Goal: Navigation & Orientation: Find specific page/section

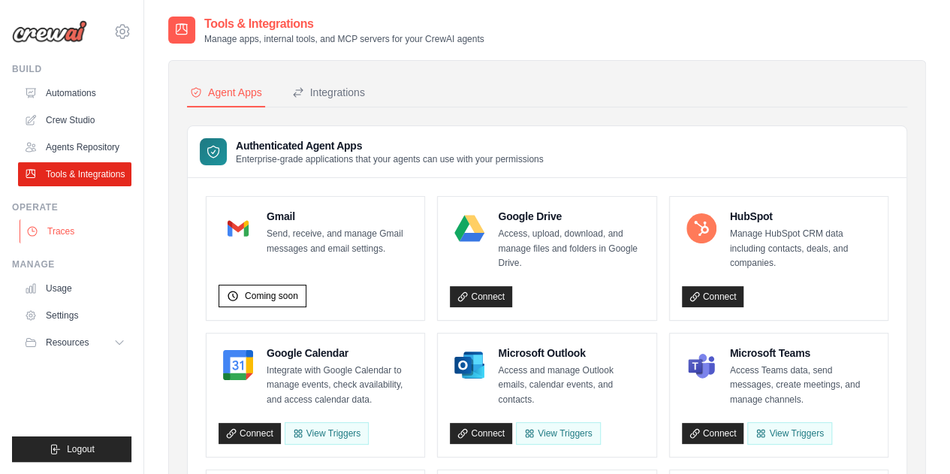
click at [80, 233] on link "Traces" at bounding box center [76, 231] width 113 height 24
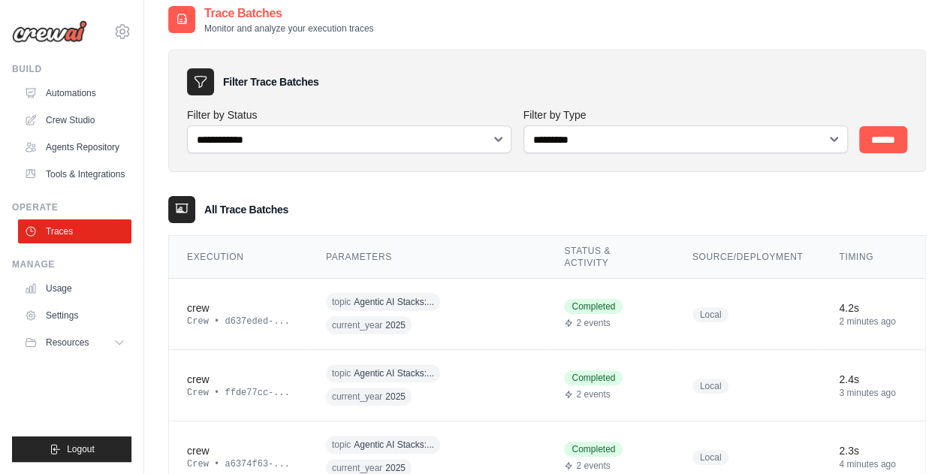
scroll to position [5, 0]
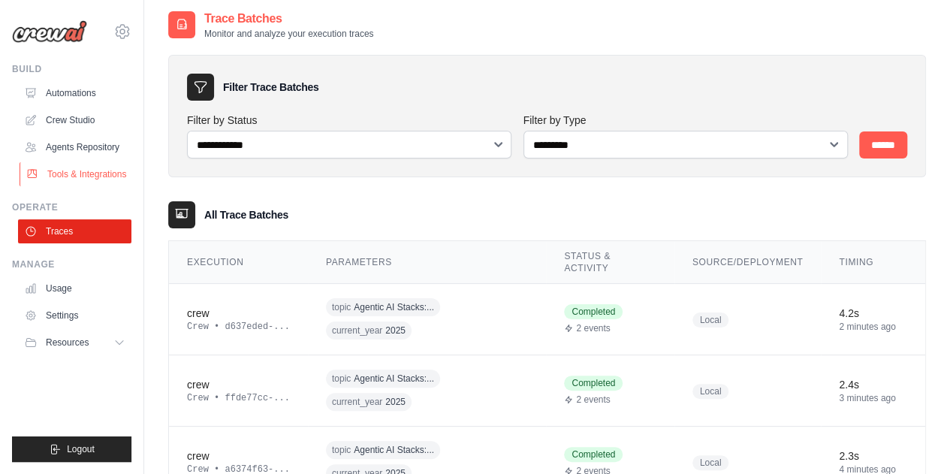
click at [53, 165] on link "Tools & Integrations" at bounding box center [76, 174] width 113 height 24
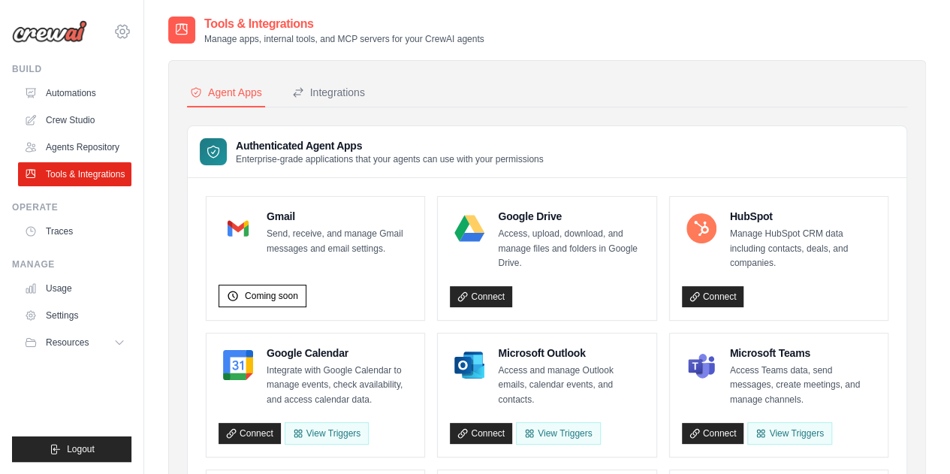
click at [117, 32] on icon at bounding box center [122, 32] width 18 height 18
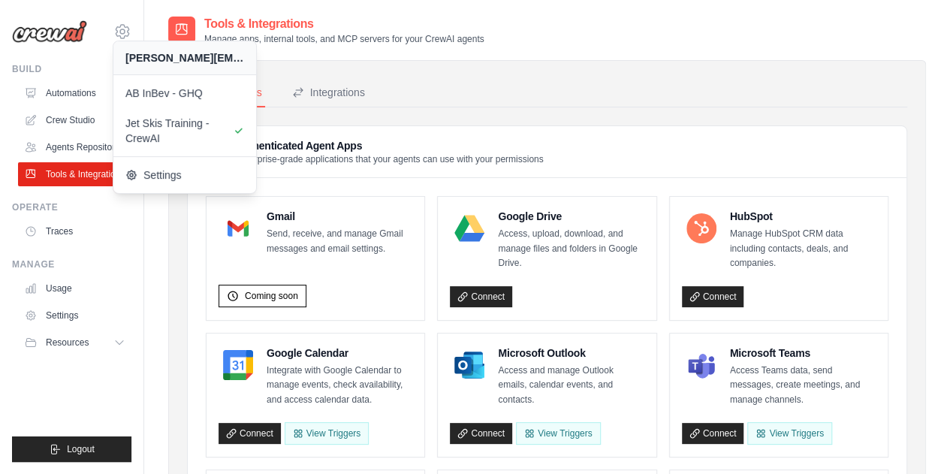
click at [444, 85] on nav "Agent Apps Integrations" at bounding box center [547, 93] width 720 height 29
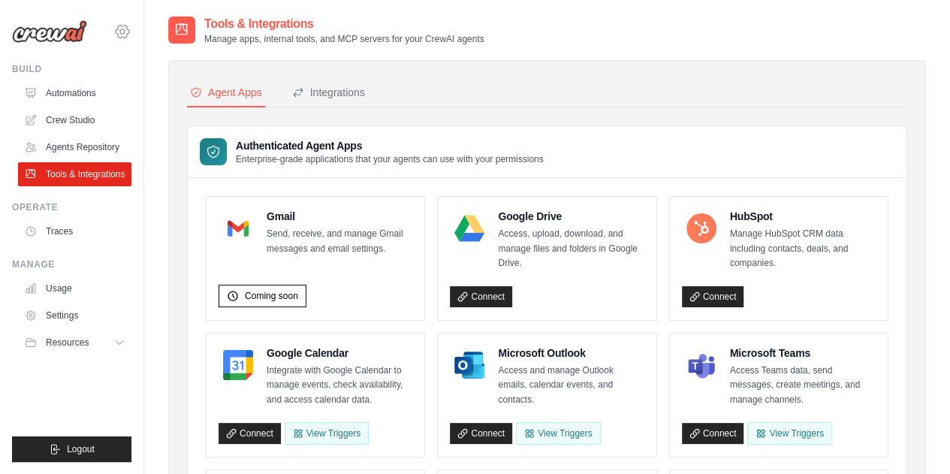
click at [131, 27] on icon at bounding box center [122, 32] width 18 height 18
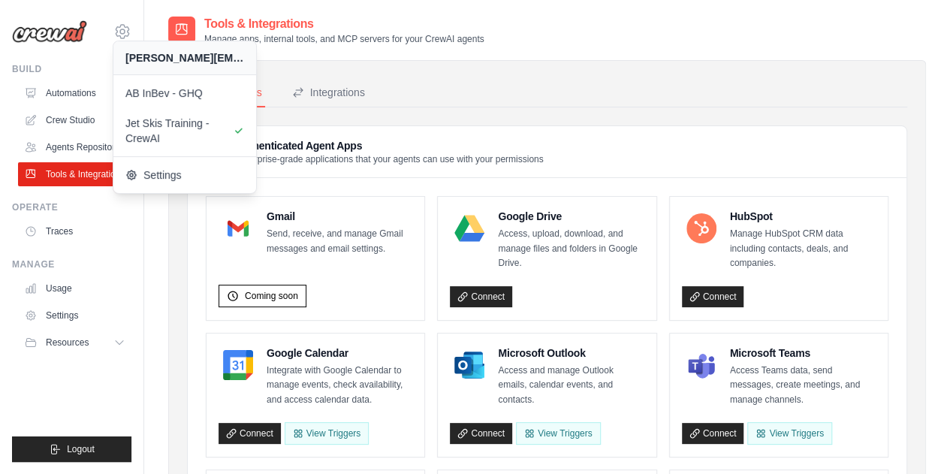
click at [157, 56] on div "[PERSON_NAME][EMAIL_ADDRESS][DOMAIN_NAME]" at bounding box center [184, 57] width 119 height 15
click at [120, 31] on icon at bounding box center [122, 31] width 5 height 5
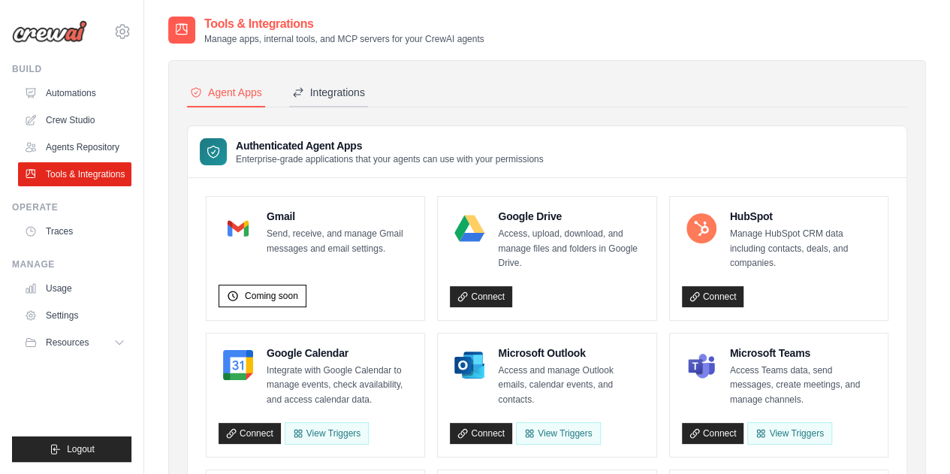
click at [324, 94] on div "Integrations" at bounding box center [328, 92] width 73 height 15
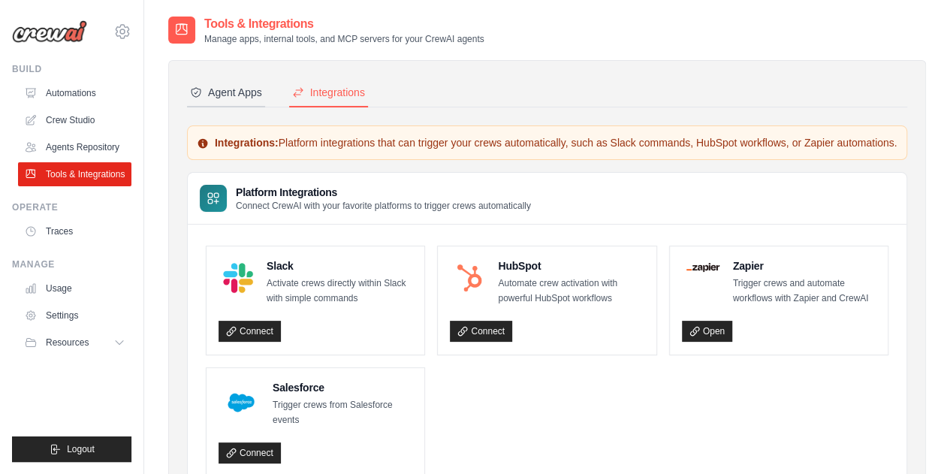
click at [230, 97] on div "Agent Apps" at bounding box center [226, 92] width 72 height 15
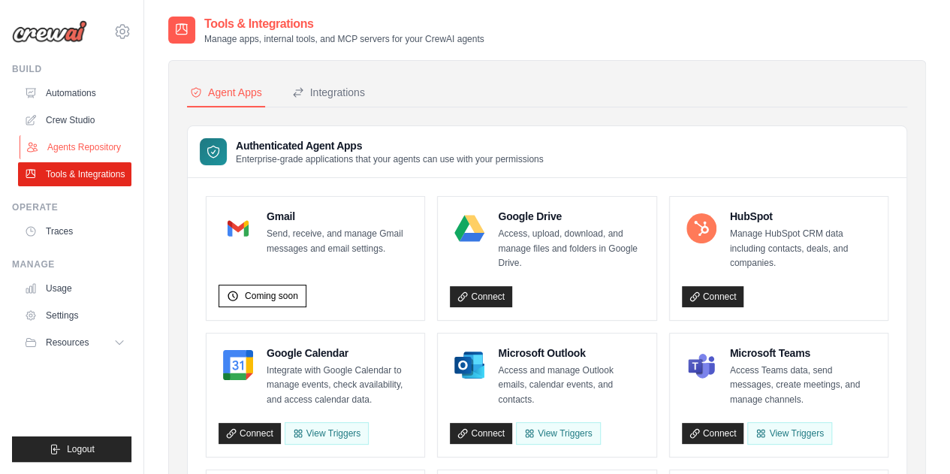
click at [56, 143] on link "Agents Repository" at bounding box center [76, 147] width 113 height 24
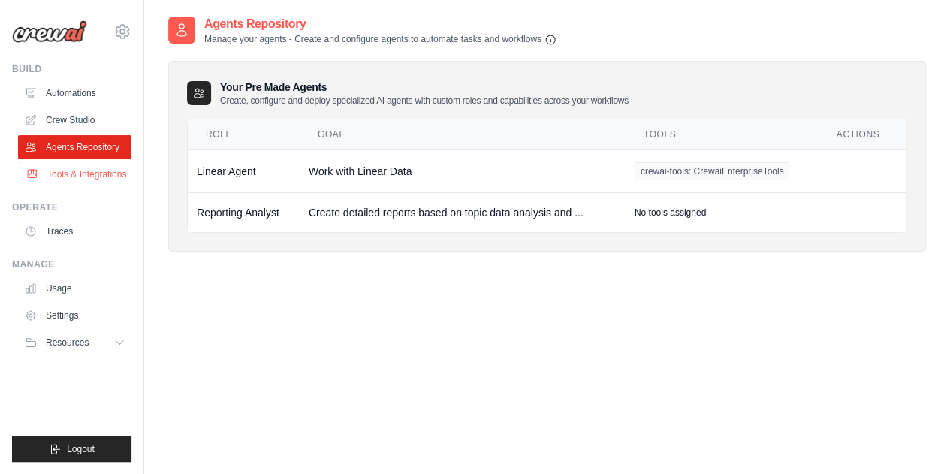
click at [77, 176] on link "Tools & Integrations" at bounding box center [76, 174] width 113 height 24
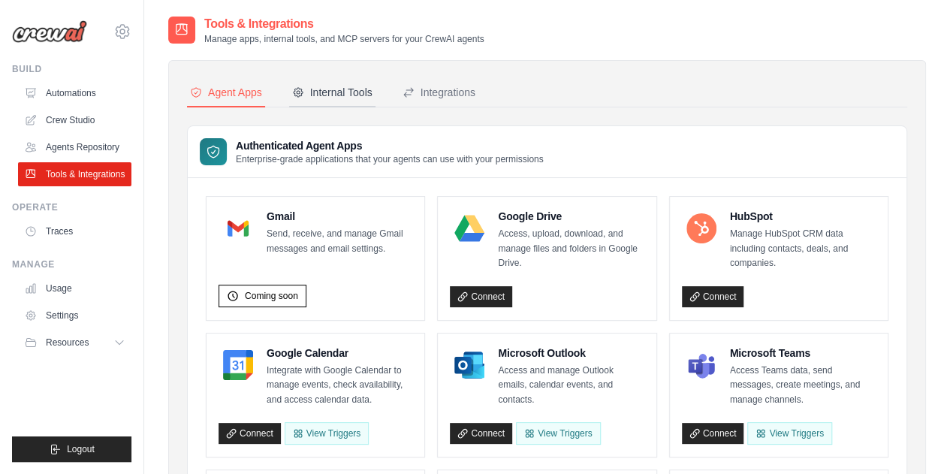
click at [329, 100] on button "Internal Tools" at bounding box center [332, 93] width 86 height 29
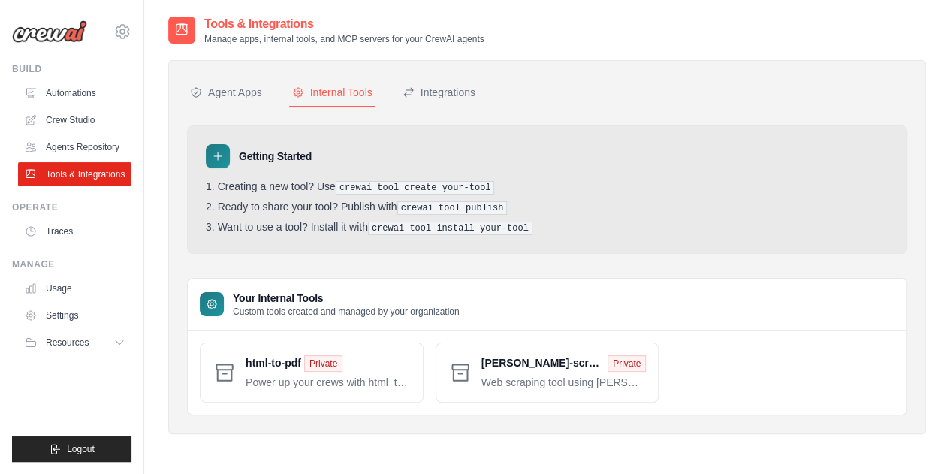
scroll to position [30, 0]
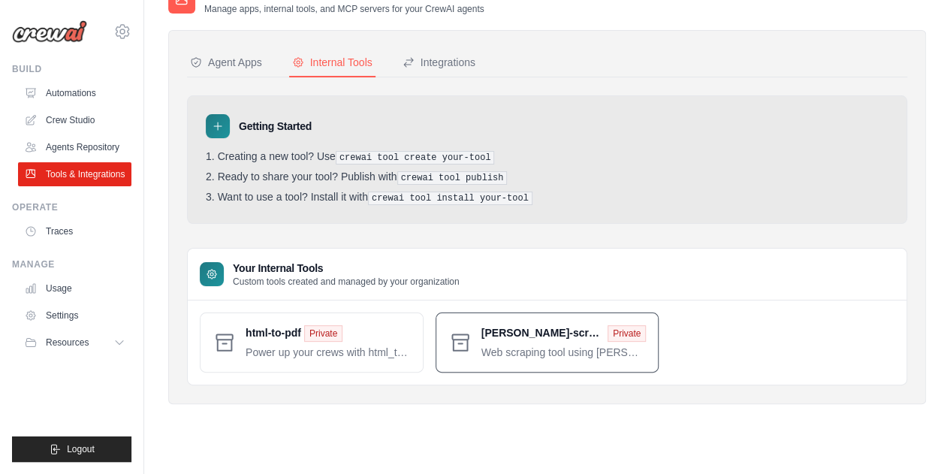
click at [482, 348] on span at bounding box center [563, 342] width 165 height 35
